Goal: Task Accomplishment & Management: Manage account settings

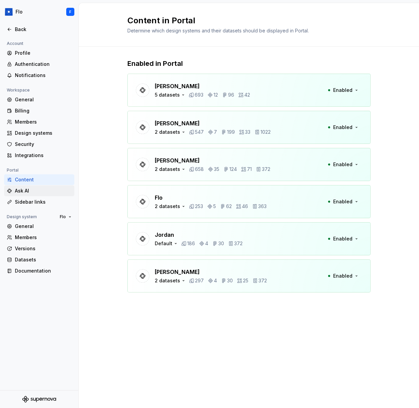
click at [26, 188] on div "Ask AI" at bounding box center [43, 190] width 57 height 7
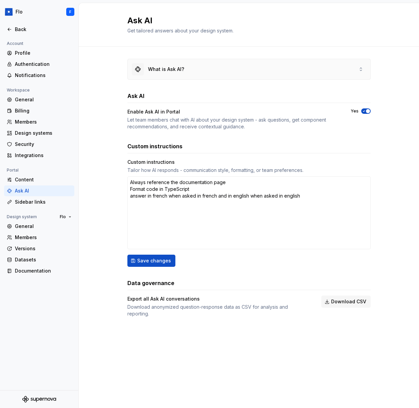
click at [177, 76] on div "What is Ask AI?" at bounding box center [249, 69] width 243 height 20
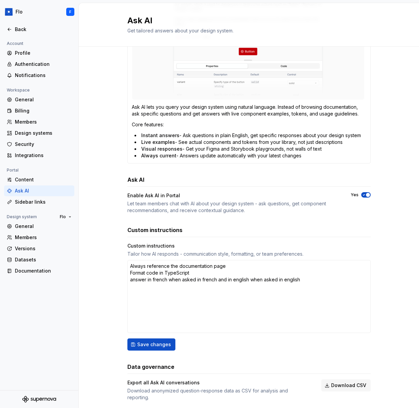
scroll to position [120, 0]
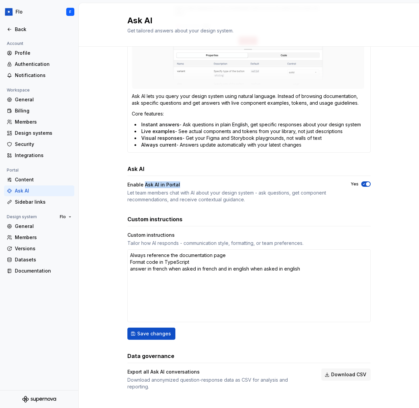
drag, startPoint x: 141, startPoint y: 183, endPoint x: 182, endPoint y: 185, distance: 41.3
click at [182, 185] on div "Enable Ask AI in Portal" at bounding box center [232, 184] width 211 height 7
click at [157, 277] on textarea "Always reference the documentation page Format code in TypeScript answer in fre…" at bounding box center [248, 285] width 243 height 73
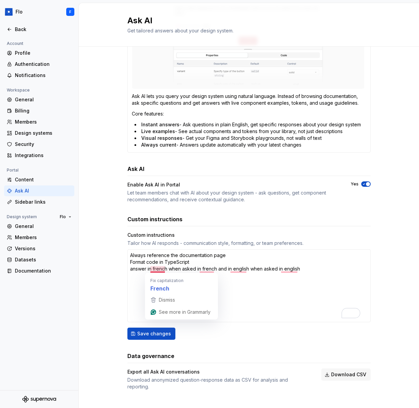
click at [100, 280] on div "What is Ask AI? Ask AI lets you query your design system using natural language…" at bounding box center [249, 170] width 340 height 489
click at [381, 269] on div "What is Ask AI? Ask AI lets you query your design system using natural language…" at bounding box center [249, 170] width 340 height 489
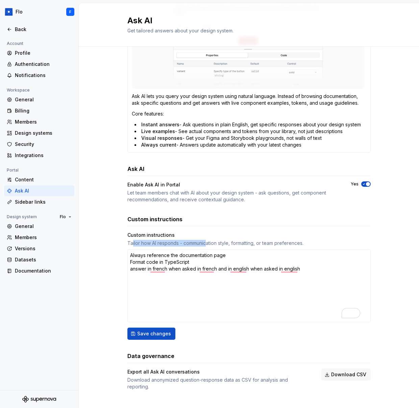
drag, startPoint x: 159, startPoint y: 243, endPoint x: 204, endPoint y: 241, distance: 44.3
click at [204, 241] on div "Tailor how AI responds - communication style, formatting, or team preferences." at bounding box center [248, 243] width 243 height 7
click at [186, 226] on div "Custom instructions" at bounding box center [248, 220] width 243 height 11
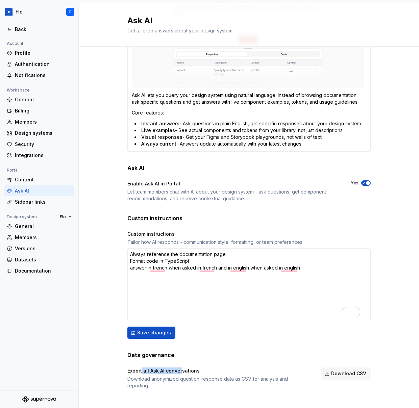
drag, startPoint x: 140, startPoint y: 370, endPoint x: 179, endPoint y: 368, distance: 39.2
click at [179, 368] on div "Export all Ask AI conversations" at bounding box center [218, 370] width 182 height 7
type textarea "*"
